Goal: Feedback & Contribution: Submit feedback/report problem

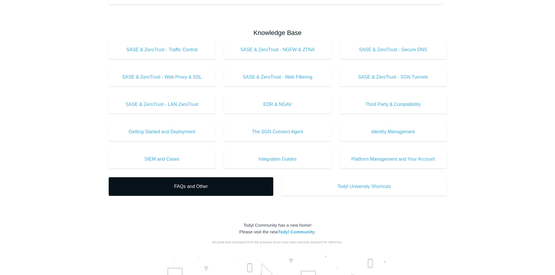
scroll to position [290, 0]
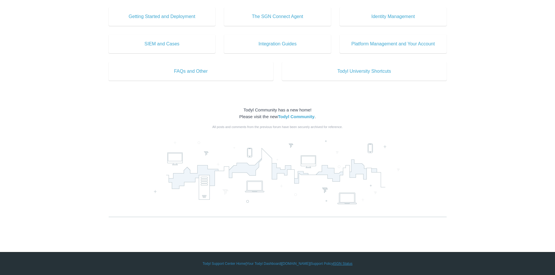
click at [349, 264] on link "SGN Status" at bounding box center [343, 263] width 18 height 5
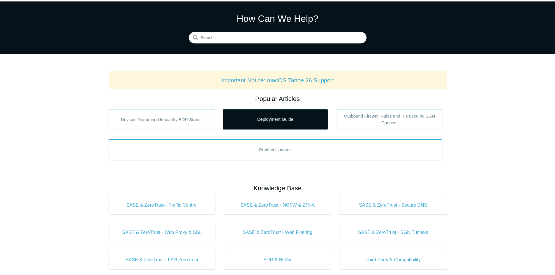
scroll to position [29, 0]
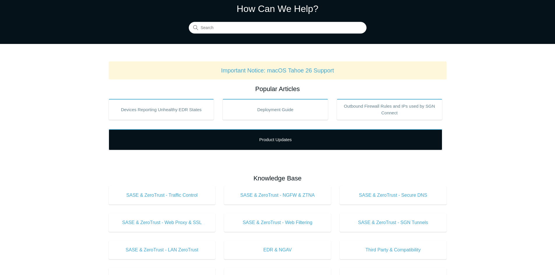
click at [257, 136] on link "Product Updates" at bounding box center [275, 139] width 333 height 21
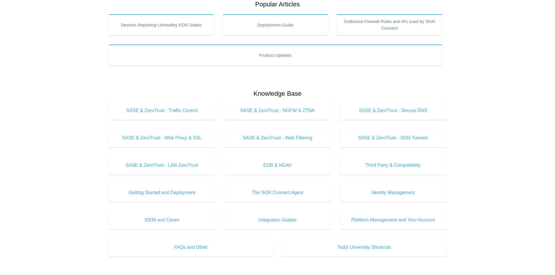
scroll to position [116, 0]
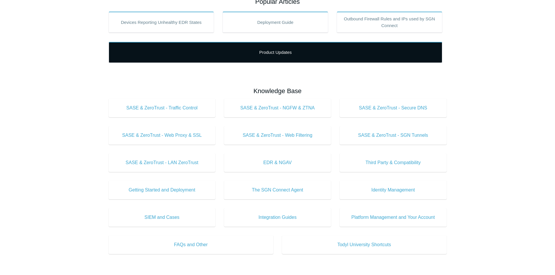
click at [179, 42] on link "Product Updates" at bounding box center [275, 52] width 333 height 21
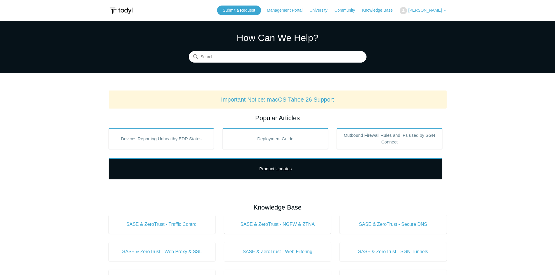
click at [265, 169] on link "Product Updates" at bounding box center [275, 168] width 333 height 21
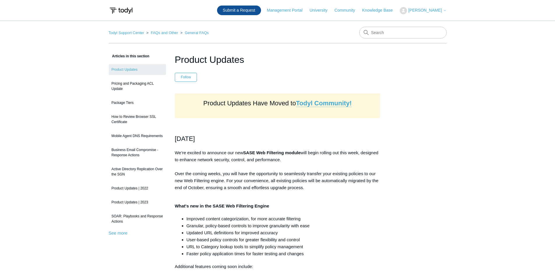
click at [259, 11] on link "Submit a Request" at bounding box center [239, 11] width 44 height 10
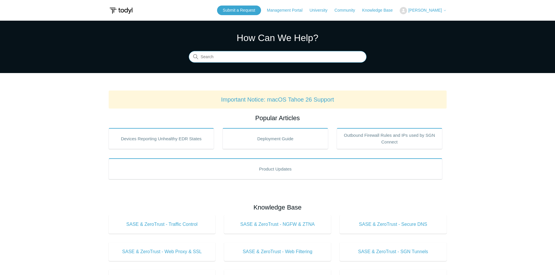
click at [219, 59] on input "Search" at bounding box center [278, 57] width 178 height 12
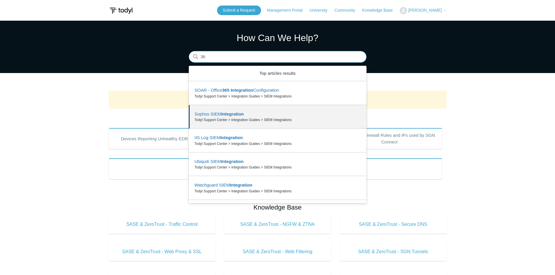
type input "3"
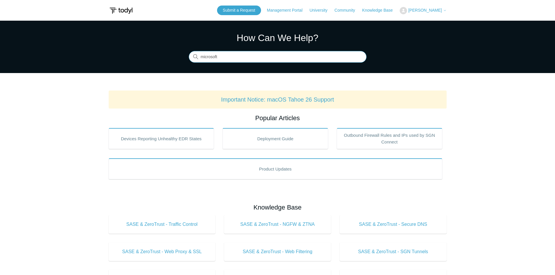
type input "microsoft"
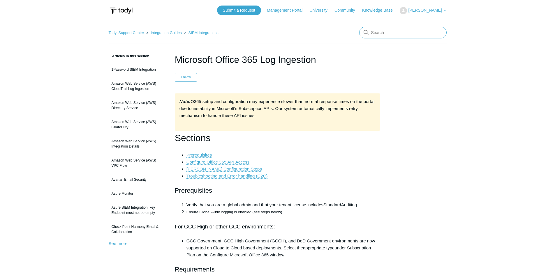
click at [385, 36] on input "Search" at bounding box center [402, 33] width 87 height 12
type input "libcrypto"
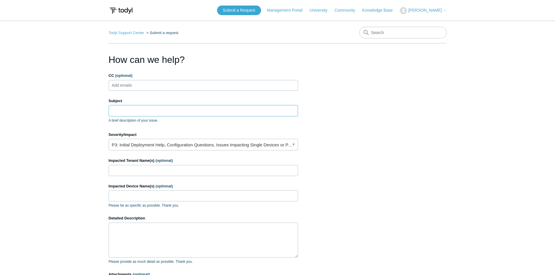
click at [151, 108] on input "Subject" at bounding box center [203, 110] width 189 height 11
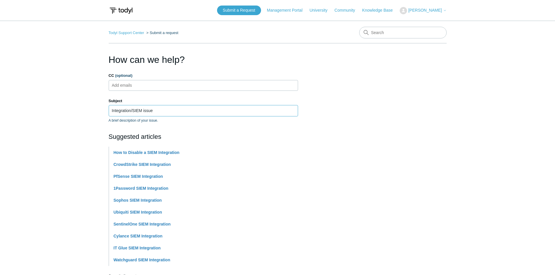
type input "Integration/SIEM issue"
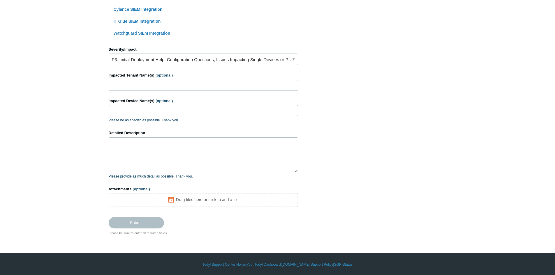
scroll to position [228, 0]
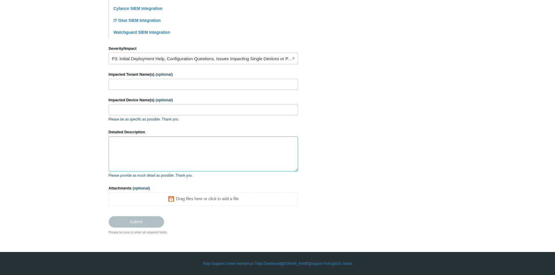
click at [139, 153] on textarea "Detailed Description" at bounding box center [203, 154] width 189 height 35
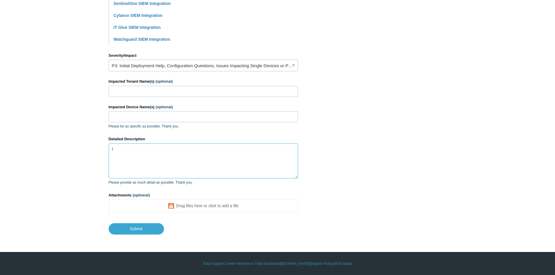
scroll to position [221, 0]
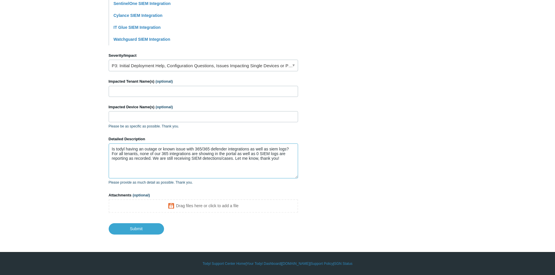
type textarea "Is todyl having an outage or known issue with 365/365 defender integrations as …"
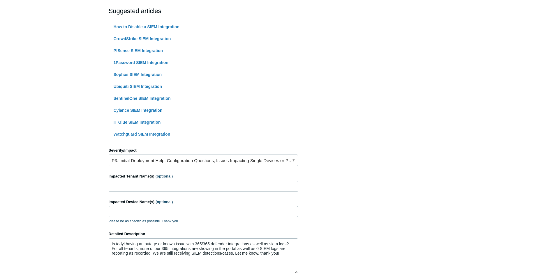
scroll to position [46, 0]
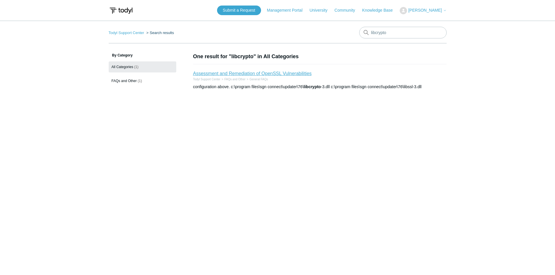
click at [282, 72] on link "Assessment and Remediation of OpenSSL Vulnerabilities" at bounding box center [252, 73] width 118 height 5
